Goal: Find specific page/section: Find specific page/section

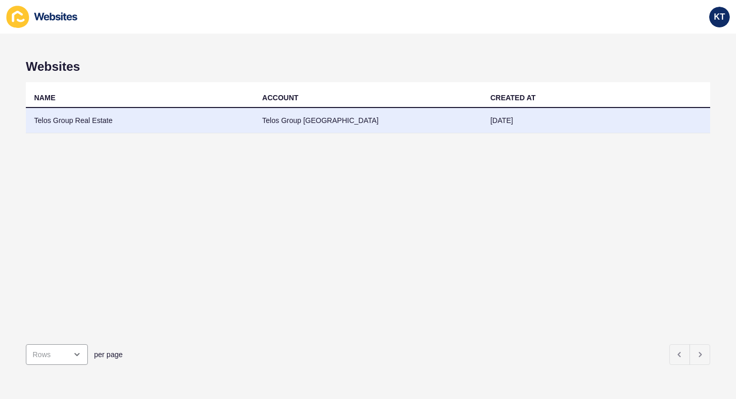
click at [92, 124] on td "Telos Group Real Estate" at bounding box center [140, 120] width 228 height 25
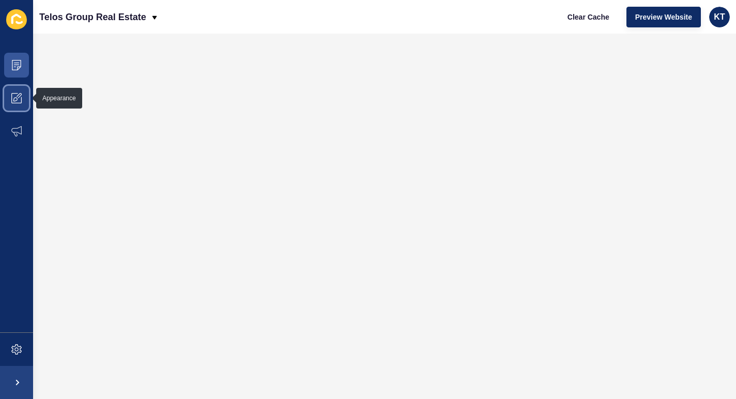
click at [17, 97] on icon at bounding box center [16, 98] width 10 height 10
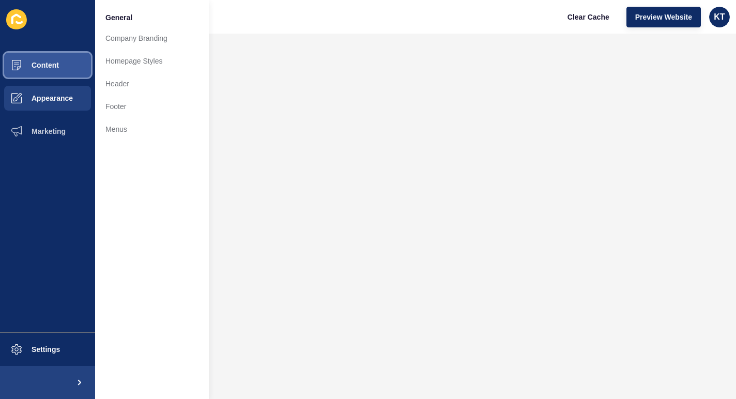
click at [49, 67] on span "Content" at bounding box center [28, 65] width 60 height 8
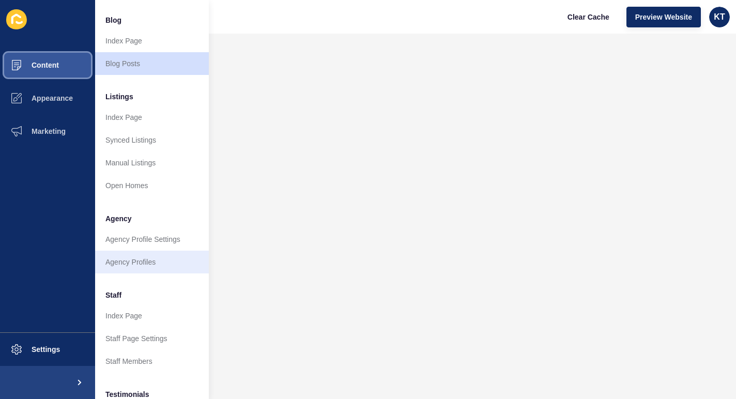
scroll to position [77, 0]
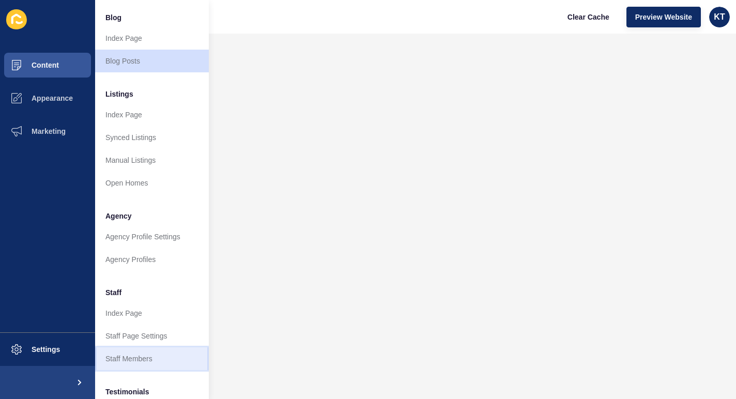
click at [134, 359] on link "Staff Members" at bounding box center [152, 358] width 114 height 23
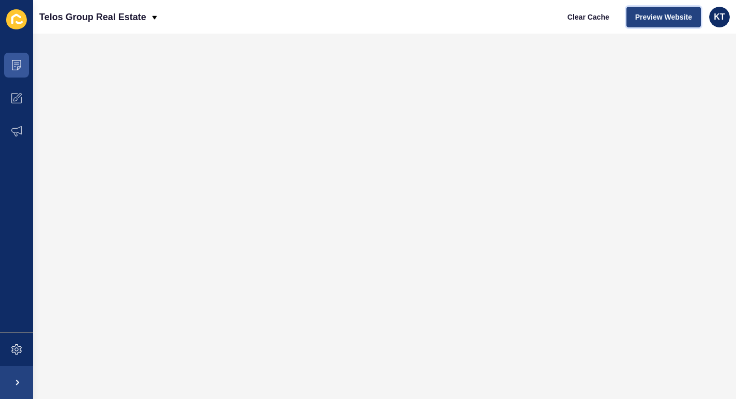
click at [665, 13] on span "Preview Website" at bounding box center [663, 17] width 57 height 10
